Goal: Task Accomplishment & Management: Complete application form

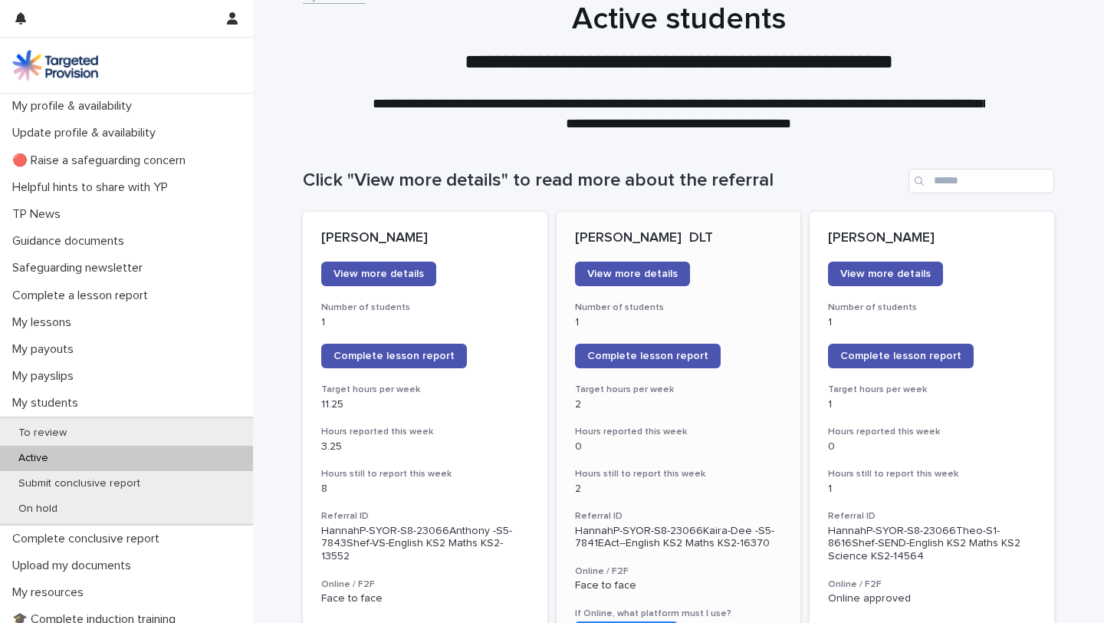
scroll to position [53, 0]
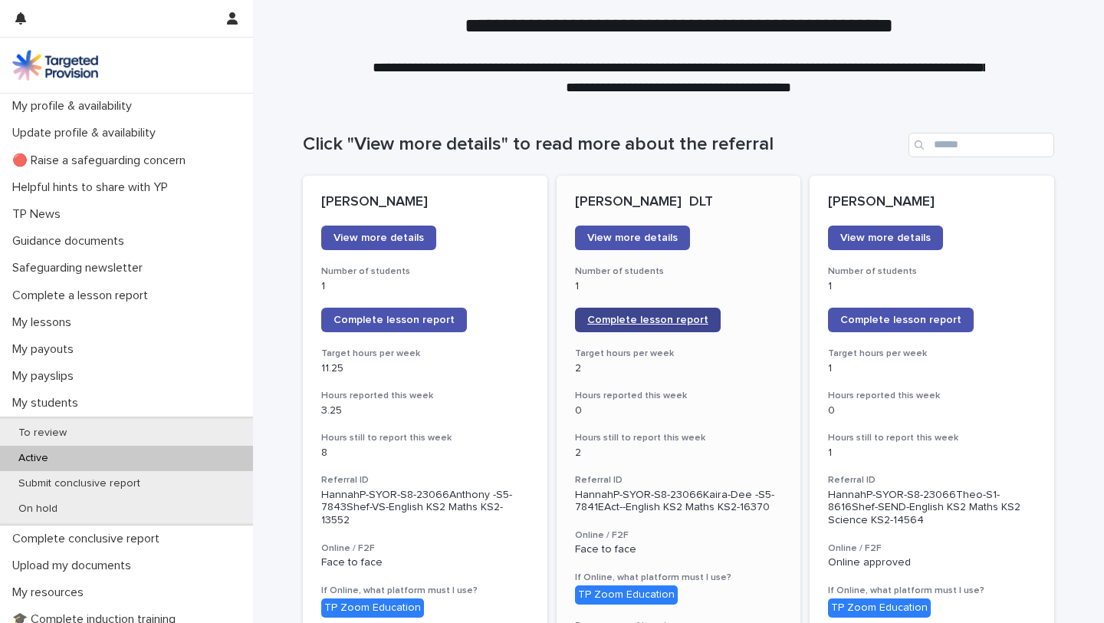
click at [639, 316] on span "Complete lesson report" at bounding box center [647, 319] width 121 height 11
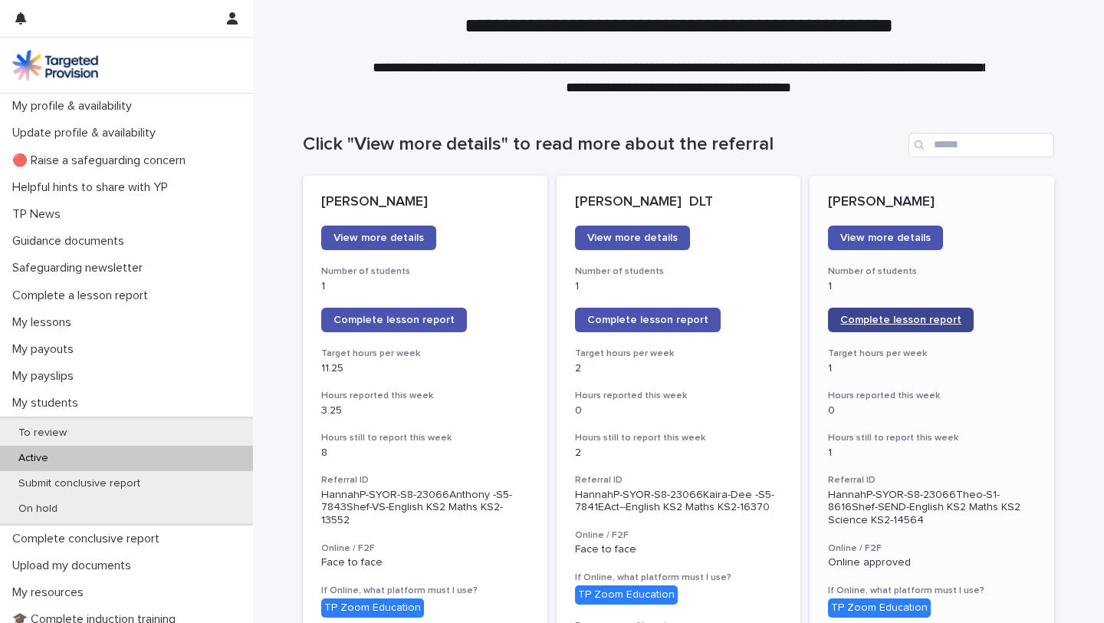
click at [896, 317] on span "Complete lesson report" at bounding box center [900, 319] width 121 height 11
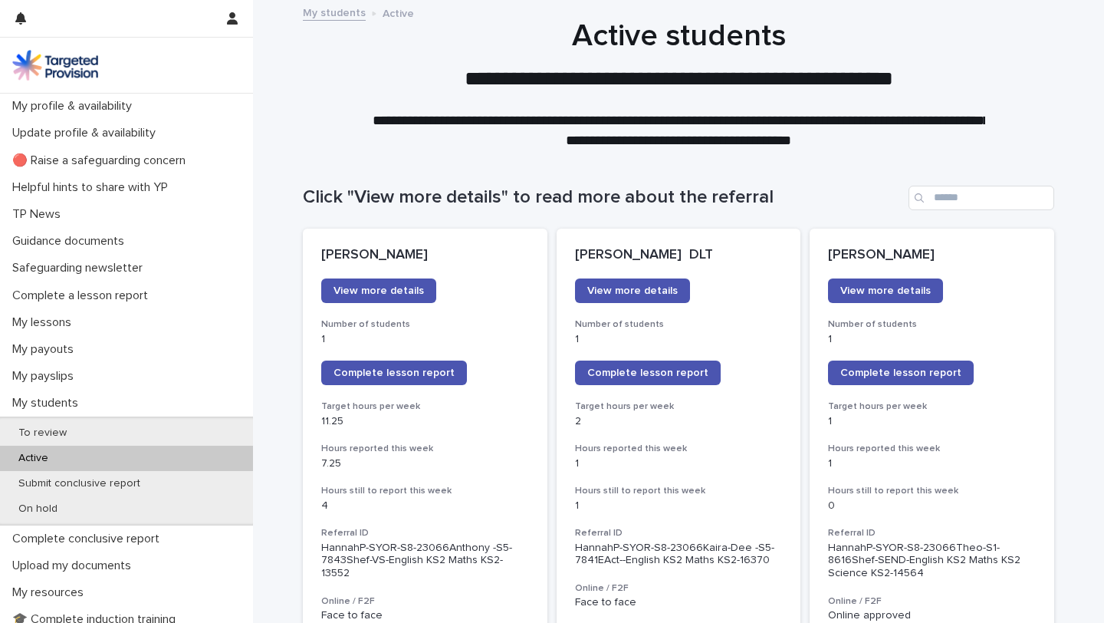
click at [37, 464] on p "Active" at bounding box center [33, 458] width 54 height 13
